Goal: Navigation & Orientation: Find specific page/section

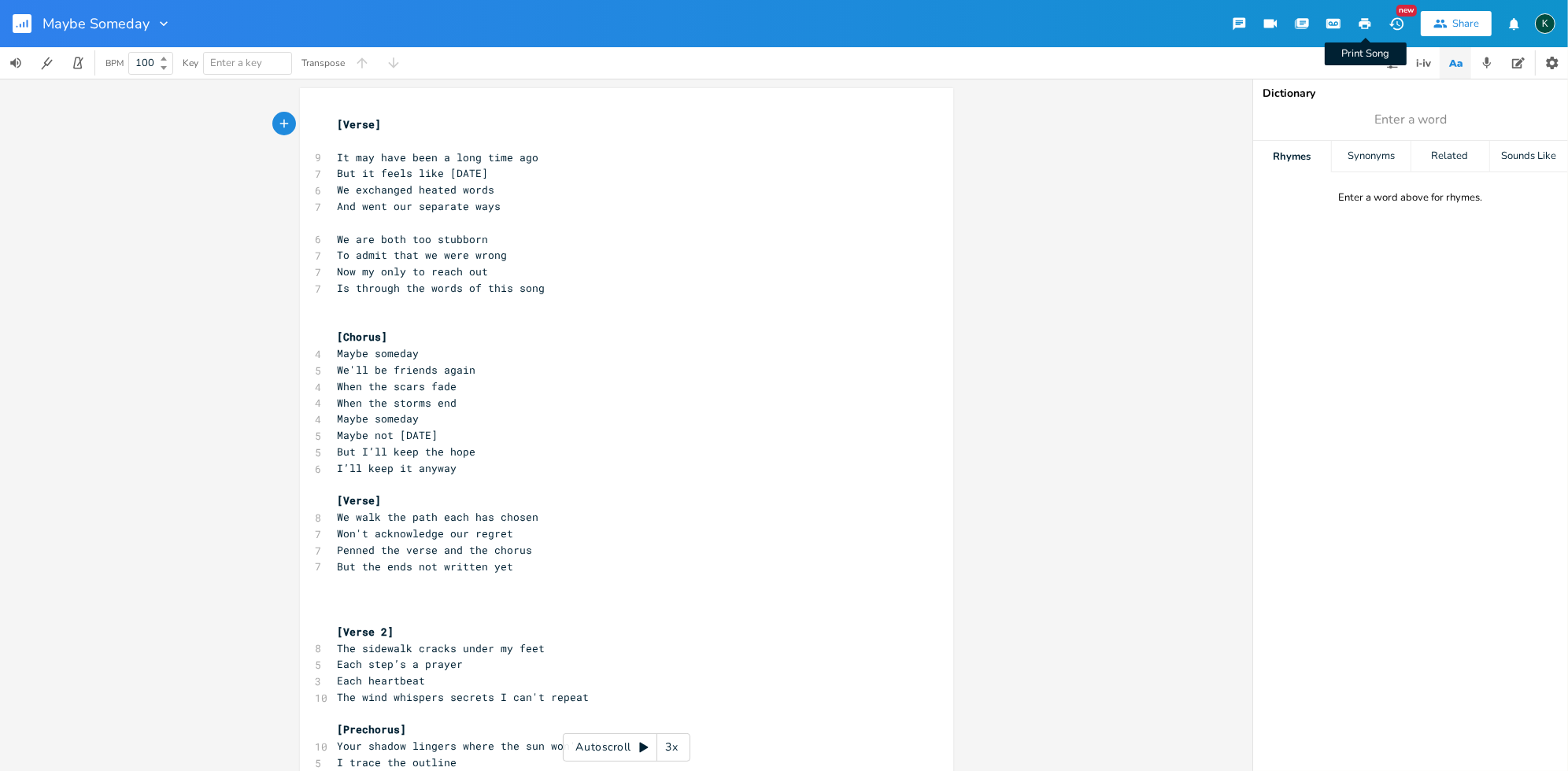
click at [1361, 20] on icon "button" at bounding box center [1365, 23] width 14 height 14
click at [397, 308] on pre "​" at bounding box center [618, 305] width 569 height 17
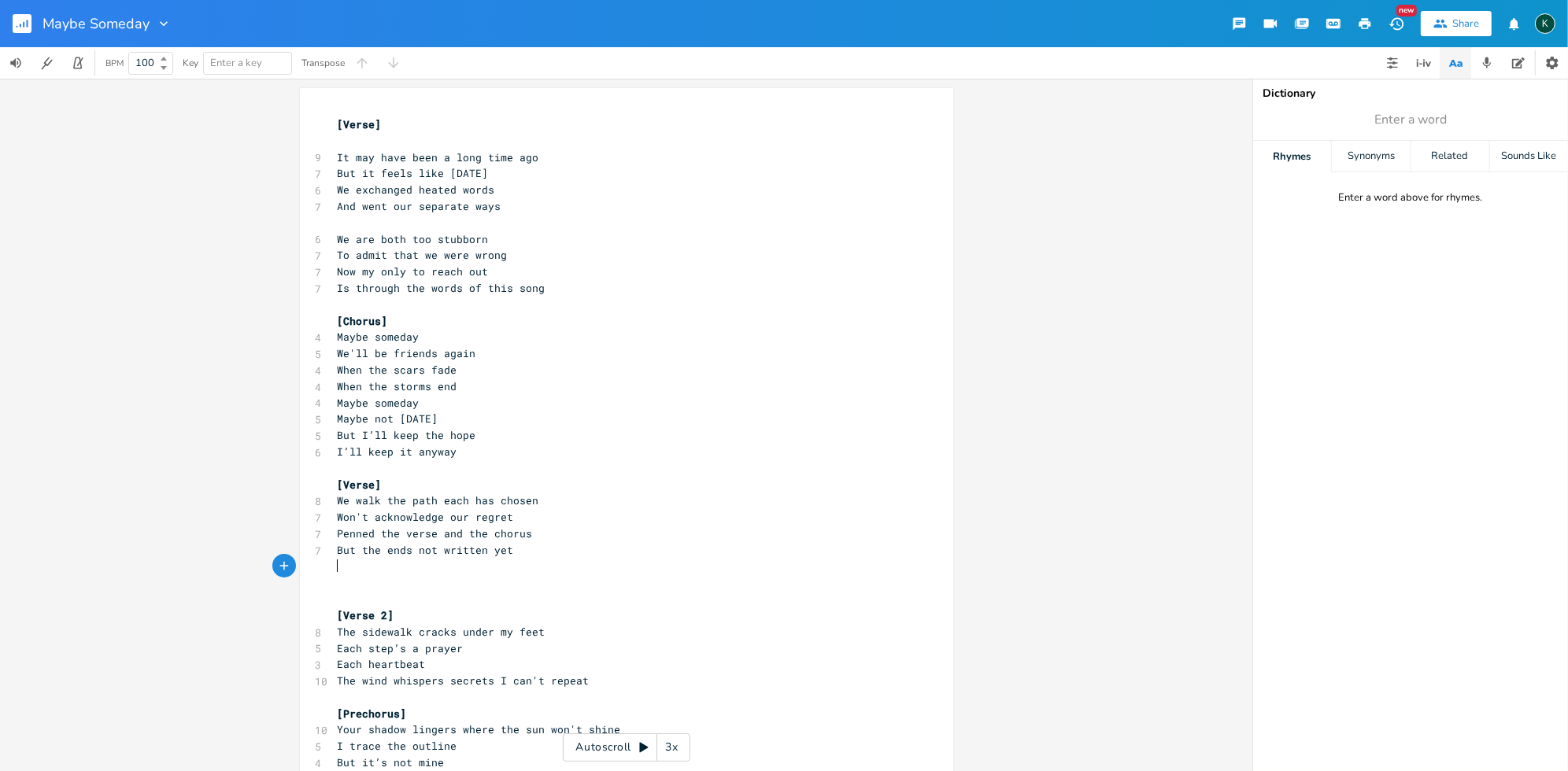
click at [342, 564] on pre "​" at bounding box center [618, 567] width 569 height 17
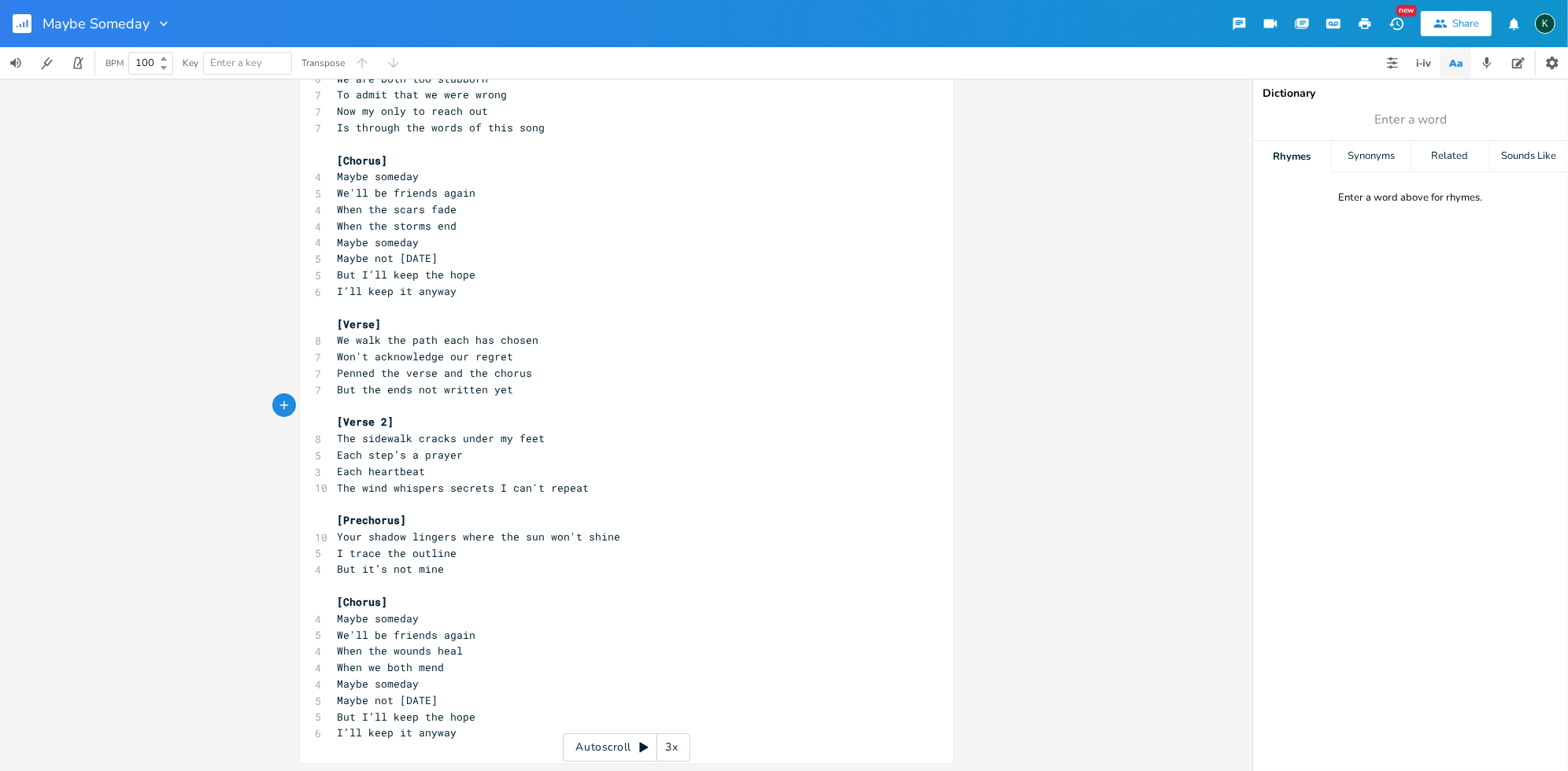
scroll to position [162, 0]
click at [1360, 20] on icon "button" at bounding box center [1365, 23] width 14 height 14
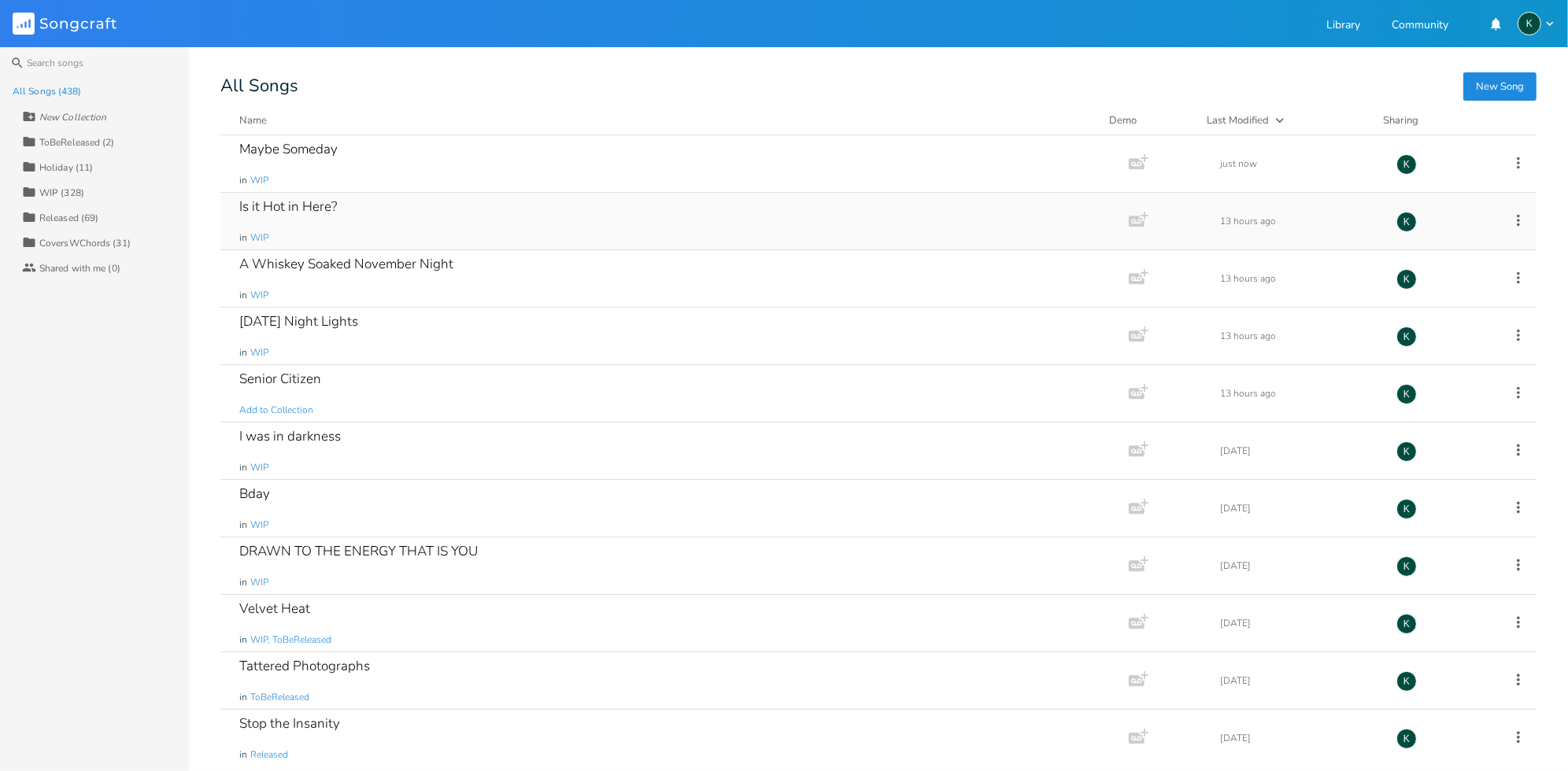
click at [330, 201] on div "Is it Hot in Here?" at bounding box center [288, 207] width 98 height 13
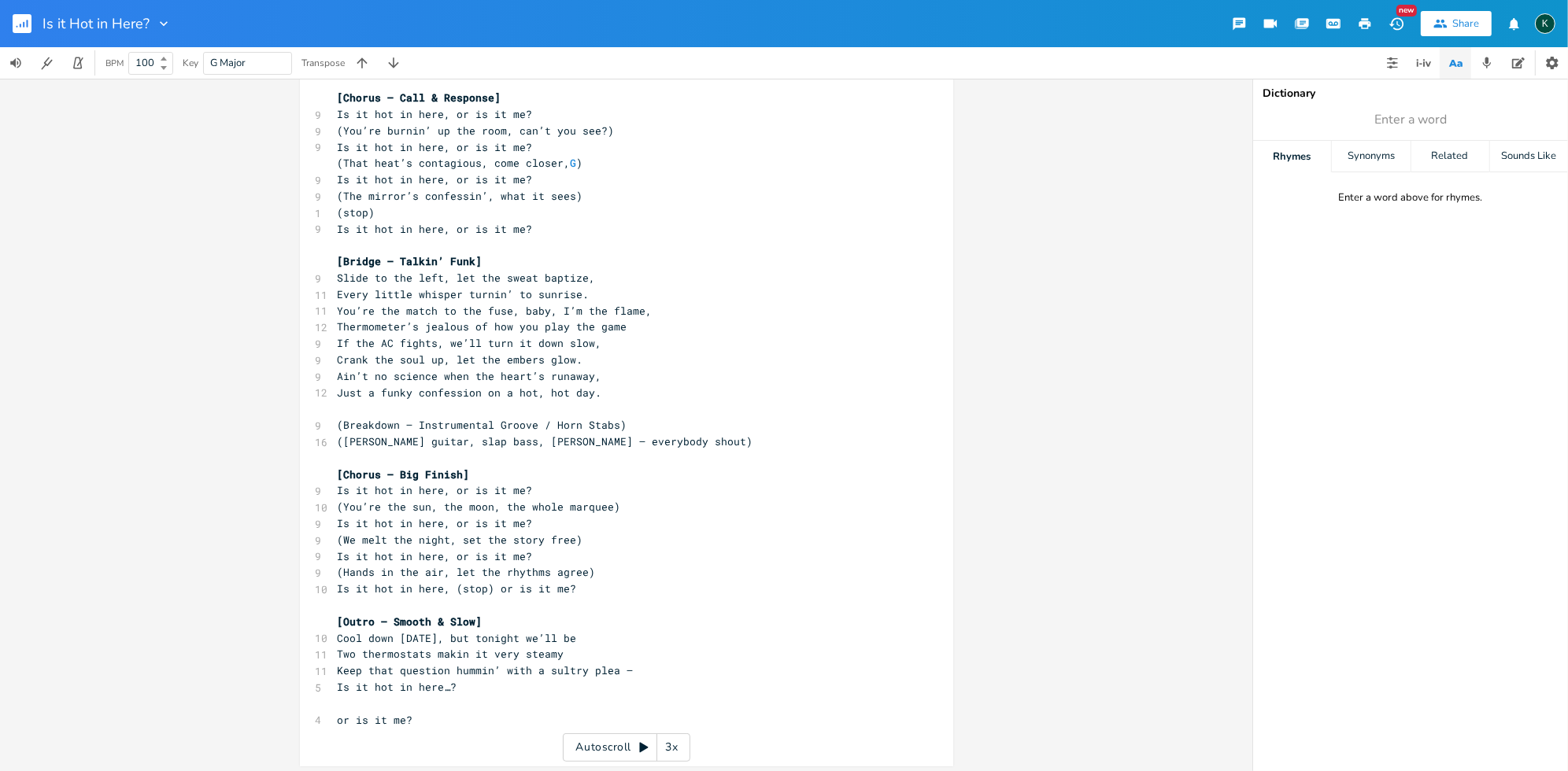
scroll to position [796, 0]
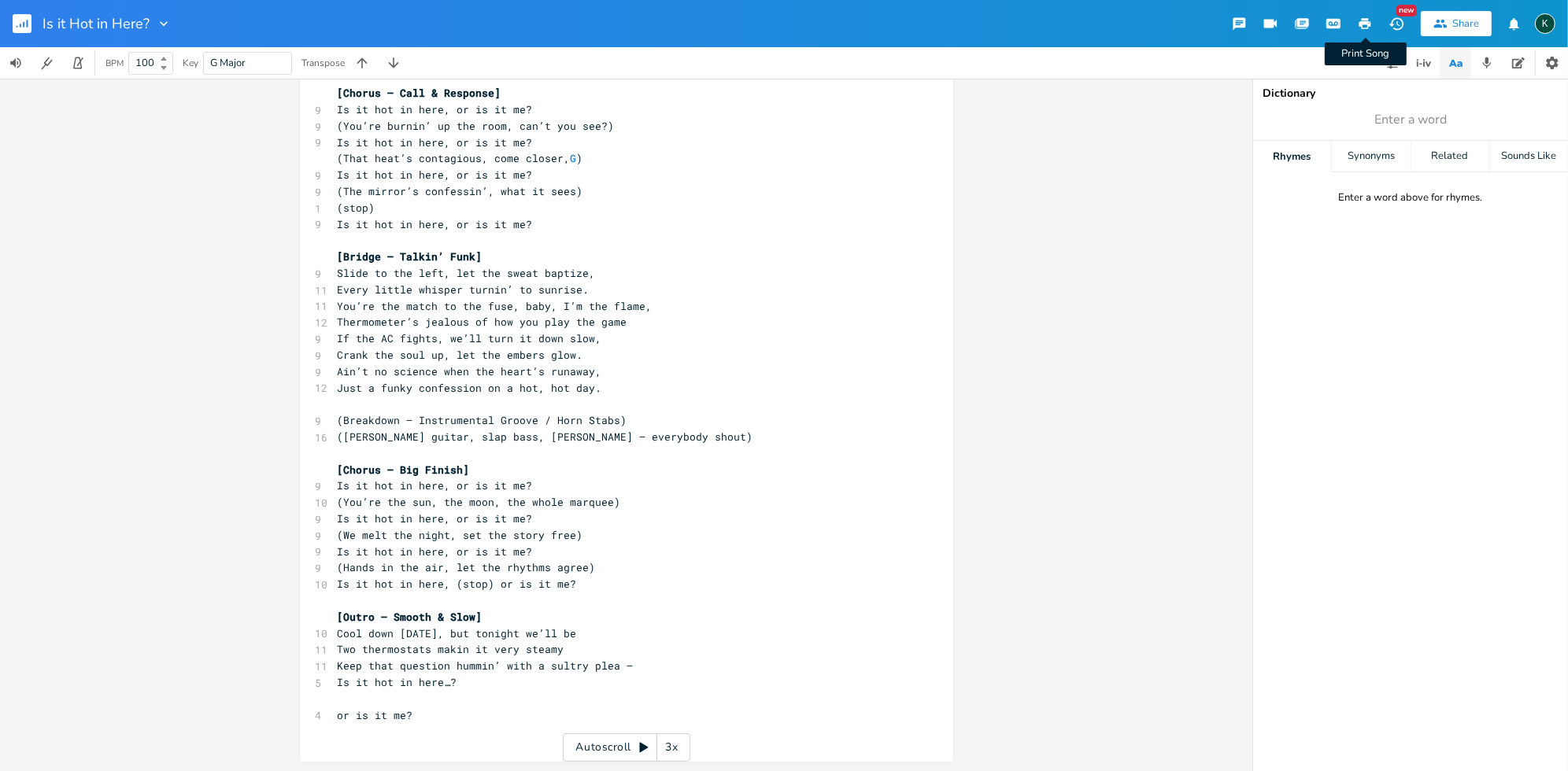
click at [1361, 25] on icon "button" at bounding box center [1365, 23] width 12 height 11
